Goal: Find specific page/section: Find specific page/section

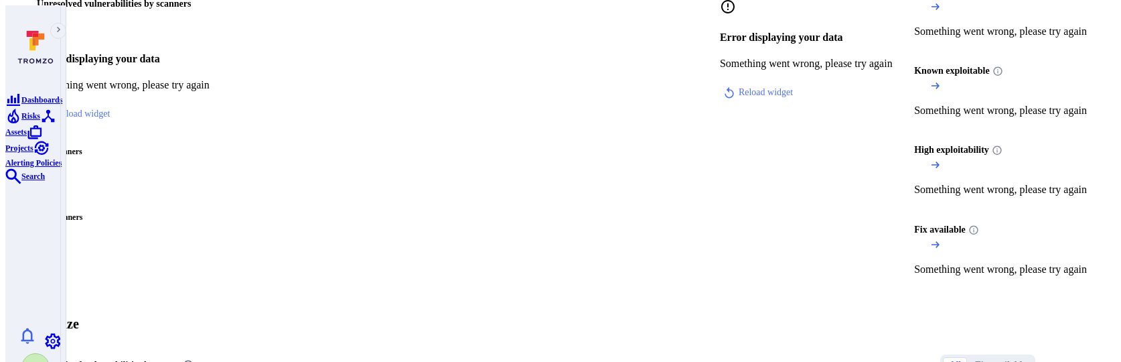
scroll to position [222, 0]
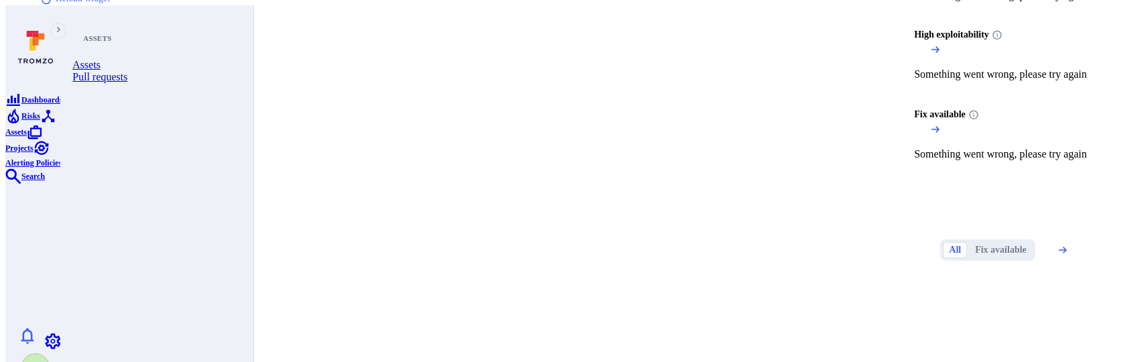
click at [37, 121] on link "Risks" at bounding box center [22, 114] width 35 height 11
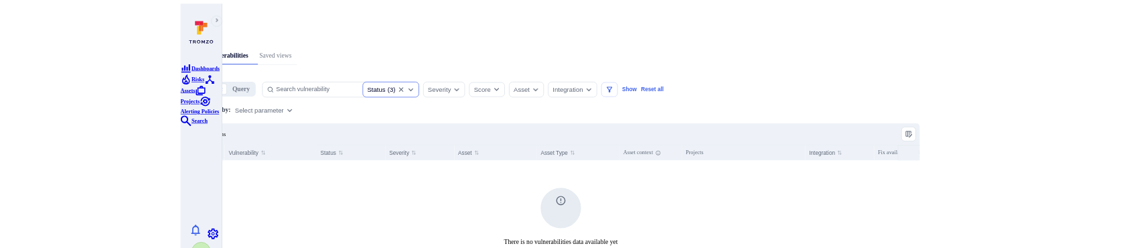
scroll to position [277, 0]
